Goal: Task Accomplishment & Management: Manage account settings

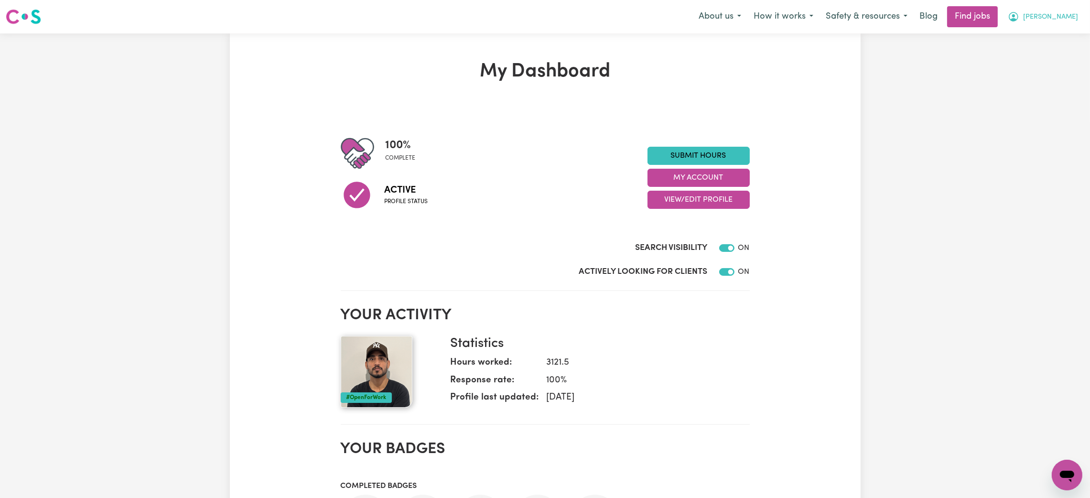
click at [1019, 14] on icon "My Account" at bounding box center [1013, 16] width 11 height 11
click at [1050, 40] on link "My Account" at bounding box center [1045, 37] width 75 height 18
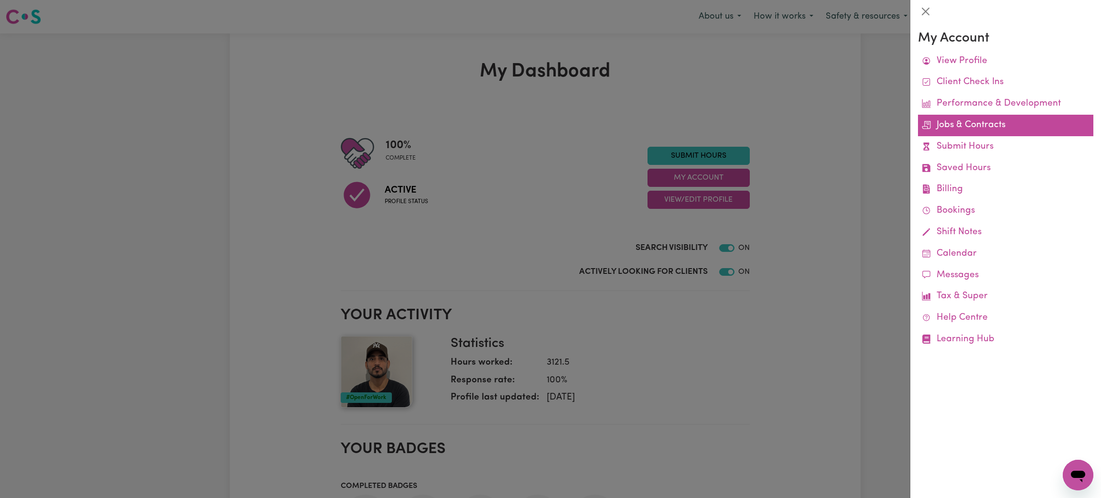
click at [981, 125] on link "Jobs & Contracts" at bounding box center [1005, 125] width 175 height 21
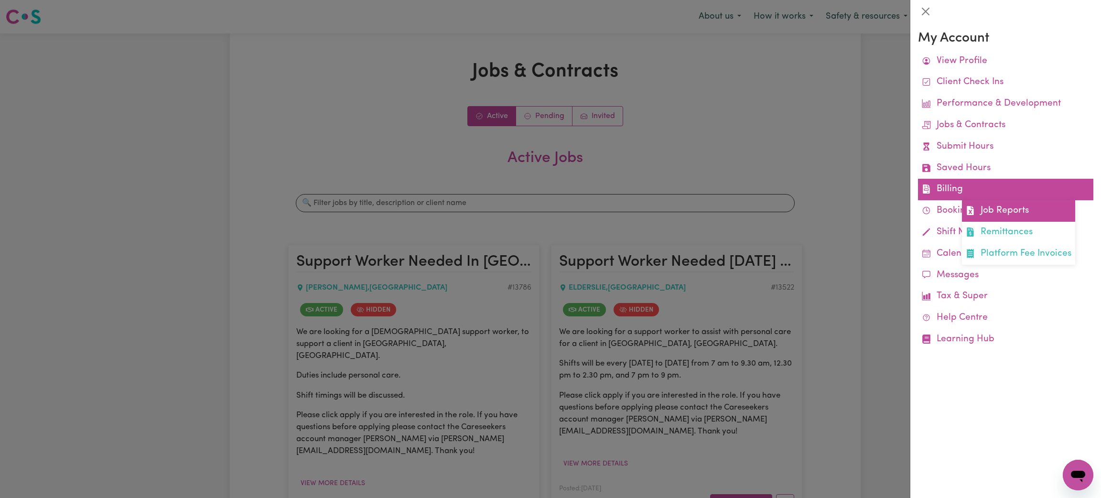
click at [991, 211] on link "Job Reports" at bounding box center [1018, 210] width 113 height 21
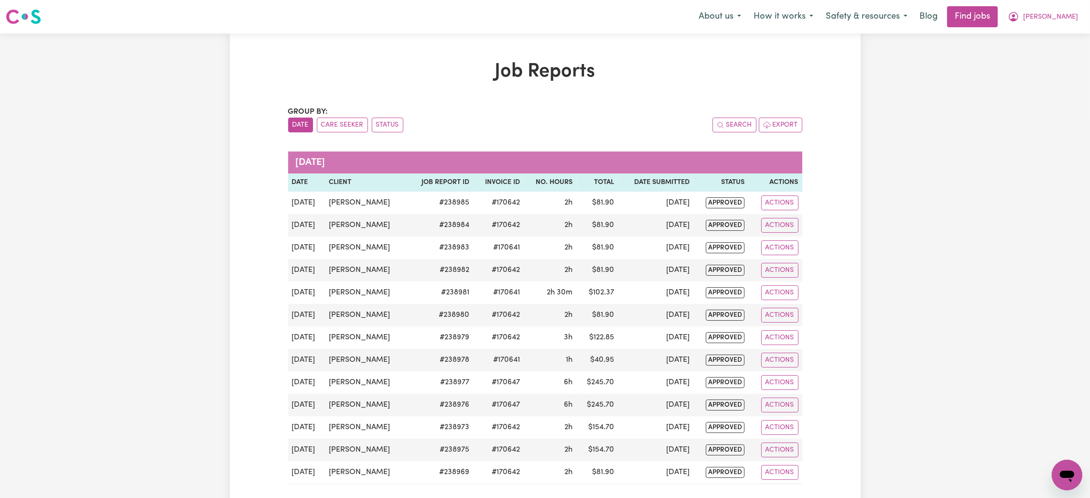
click at [758, 73] on h1 "Job Reports" at bounding box center [545, 71] width 514 height 23
click at [1074, 20] on span "[PERSON_NAME]" at bounding box center [1050, 17] width 55 height 11
click at [1039, 72] on link "Logout" at bounding box center [1045, 73] width 75 height 18
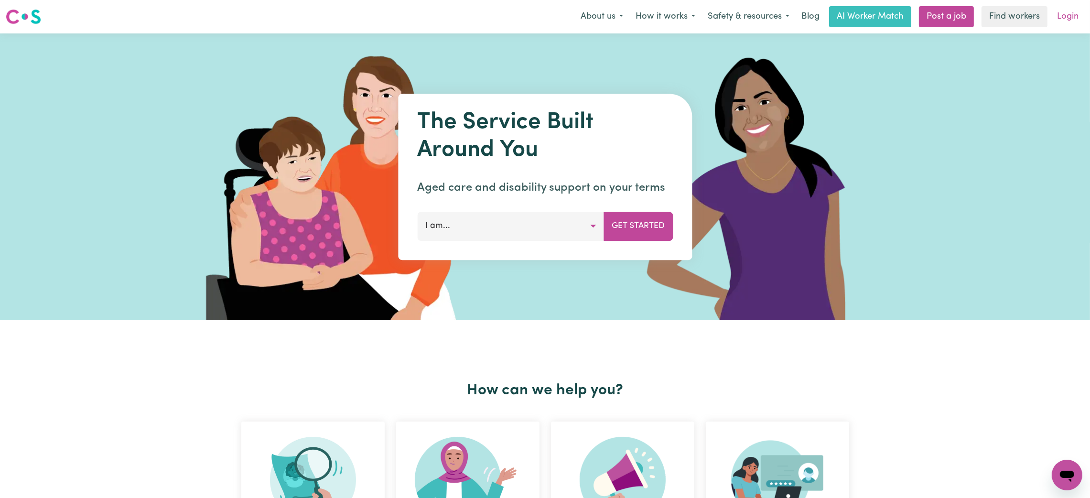
click at [1066, 16] on link "Login" at bounding box center [1067, 16] width 33 height 21
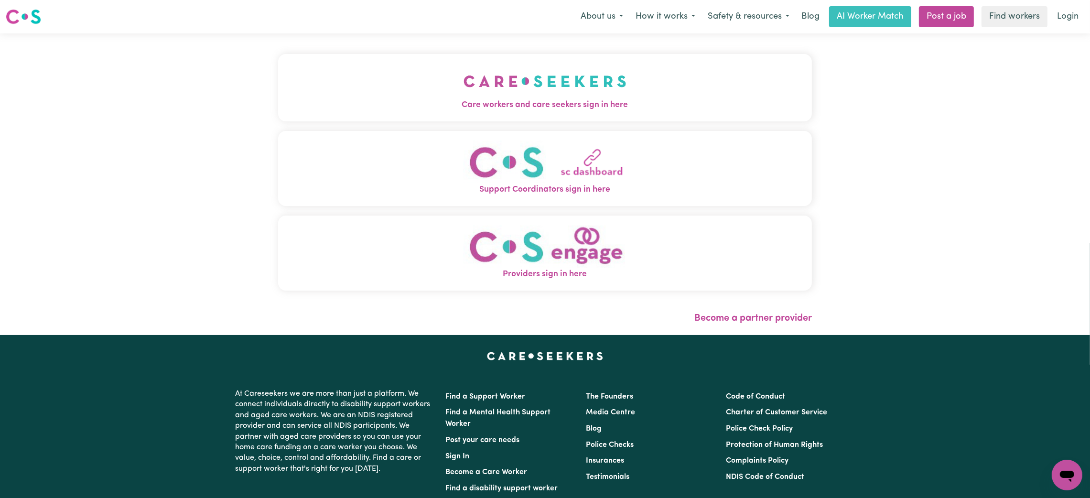
click at [435, 132] on button "Support Coordinators sign in here" at bounding box center [545, 168] width 534 height 75
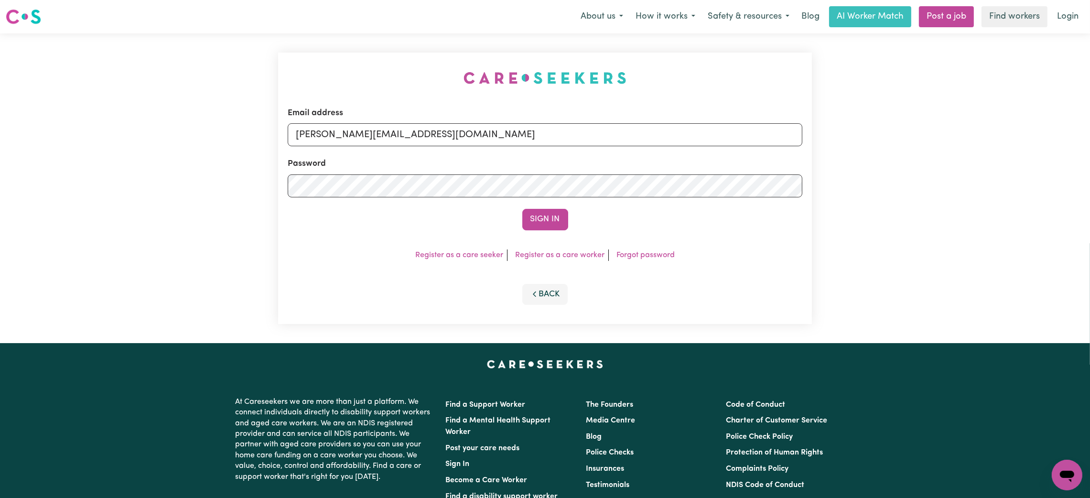
click at [397, 158] on div "Password" at bounding box center [545, 178] width 514 height 40
click at [382, 141] on input "[PERSON_NAME][EMAIL_ADDRESS][DOMAIN_NAME]" at bounding box center [545, 134] width 514 height 23
drag, startPoint x: 343, startPoint y: 134, endPoint x: 678, endPoint y: 149, distance: 334.7
click at [678, 149] on form "Email address [EMAIL_ADDRESS][PERSON_NAME][DOMAIN_NAME] Password Sign In" at bounding box center [545, 168] width 514 height 123
type input "superuser~[EMAIL_ADDRESS][DOMAIN_NAME]"
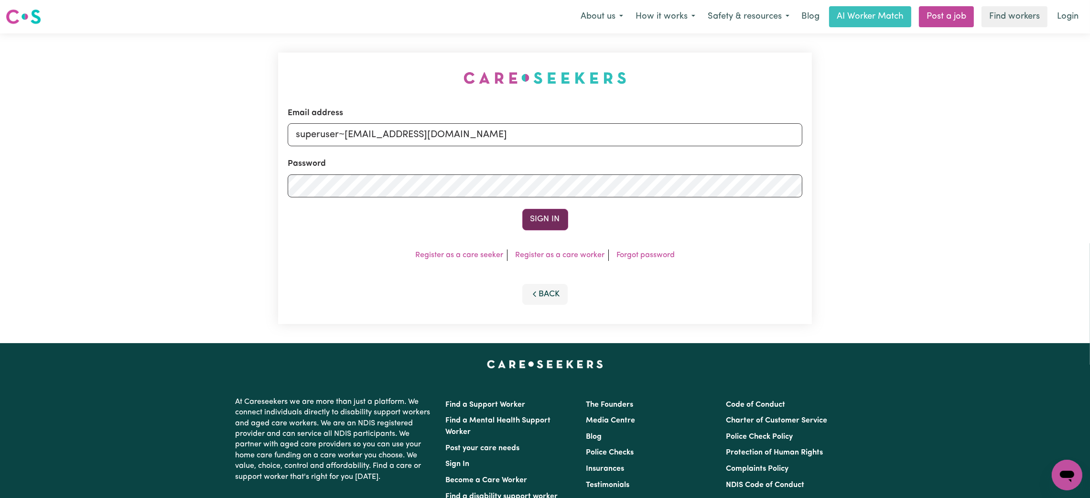
click at [528, 219] on button "Sign In" at bounding box center [545, 219] width 46 height 21
